Goal: Check status: Check status

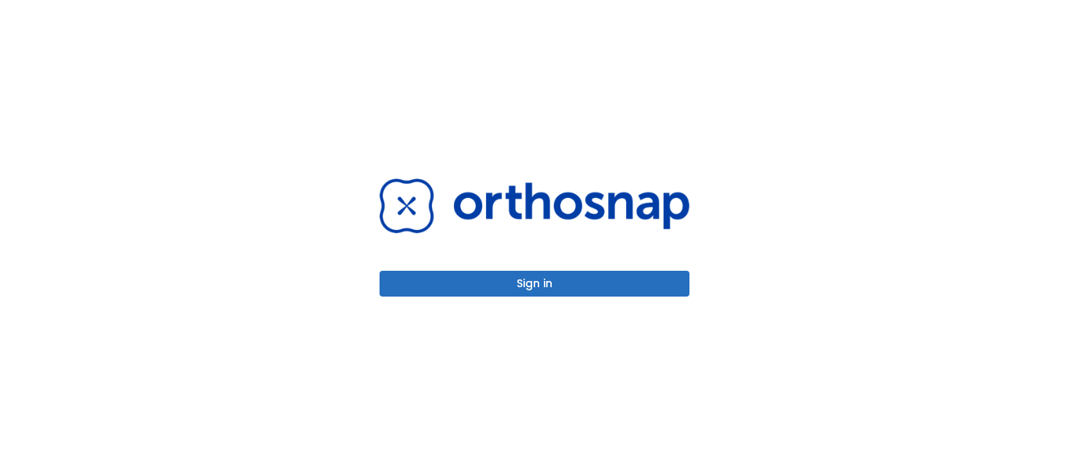
click at [453, 302] on div "Sign in" at bounding box center [535, 237] width 348 height 475
click at [464, 285] on button "Sign in" at bounding box center [535, 284] width 310 height 26
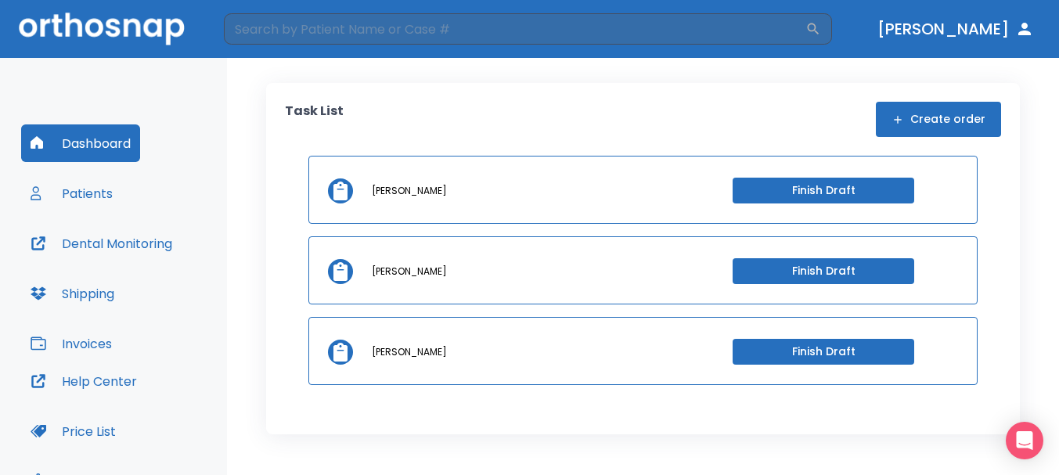
click at [81, 196] on button "Patients" at bounding box center [71, 194] width 101 height 38
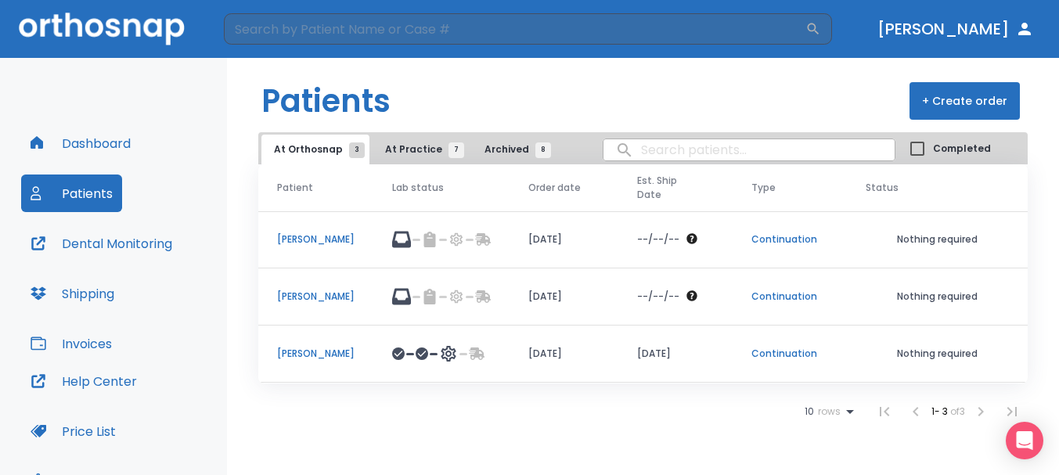
click at [308, 295] on p "[PERSON_NAME]" at bounding box center [315, 297] width 77 height 14
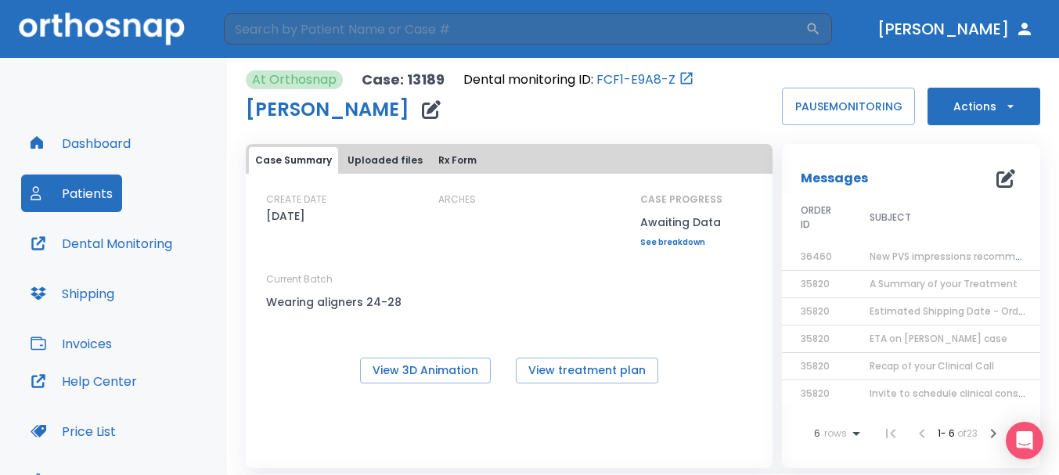
click at [911, 259] on span "New PVS impressions recommended" at bounding box center [958, 256] width 177 height 13
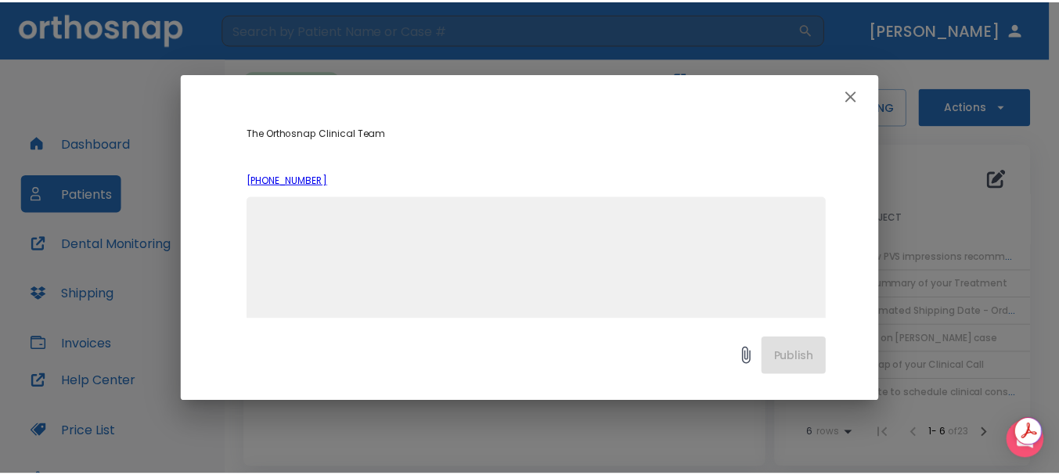
scroll to position [537, 0]
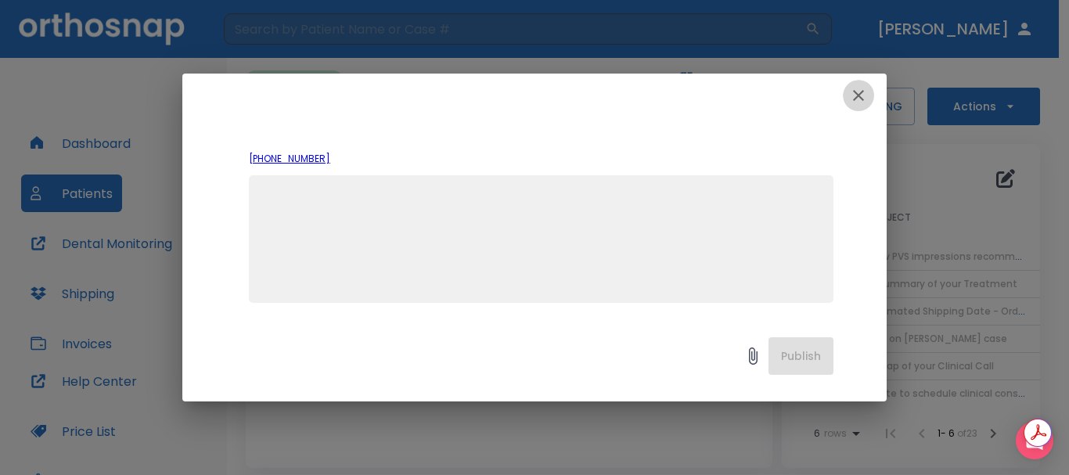
click at [856, 99] on icon "button" at bounding box center [858, 95] width 11 height 11
